Goal: Transaction & Acquisition: Download file/media

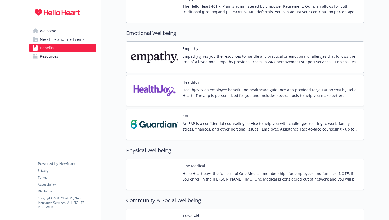
scroll to position [753, 0]
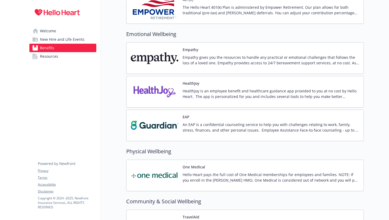
click at [204, 129] on p "An EAP is a confidential counseling service to help you with challenges relatin…" at bounding box center [271, 127] width 177 height 11
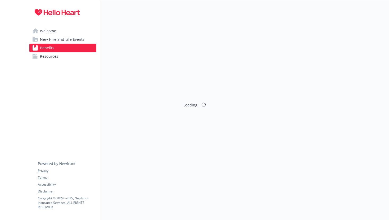
scroll to position [753, 0]
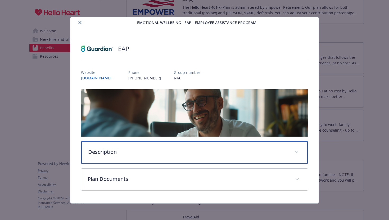
click at [111, 146] on div "Description" at bounding box center [194, 152] width 227 height 23
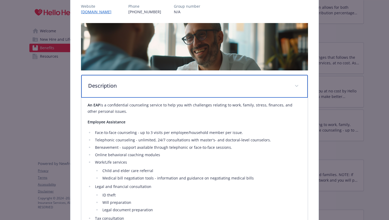
scroll to position [66, 0]
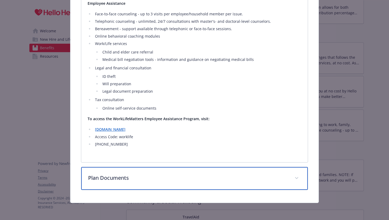
click at [112, 178] on p "Plan Documents" at bounding box center [188, 178] width 201 height 8
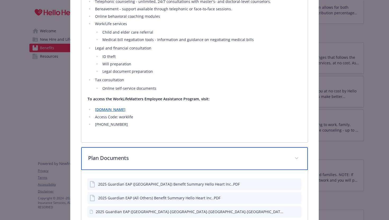
scroll to position [207, 0]
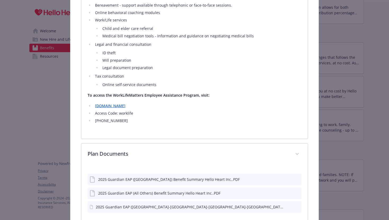
click at [114, 180] on div "2025 Guardian EAP ([GEOGRAPHIC_DATA]) Benefit Summary Hello Heart Inc..PDF" at bounding box center [169, 180] width 142 height 6
click at [288, 179] on icon "download file" at bounding box center [287, 178] width 3 height 3
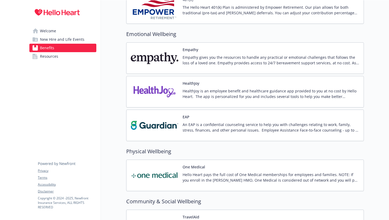
drag, startPoint x: 339, startPoint y: 42, endPoint x: 337, endPoint y: 39, distance: 3.4
